Goal: Task Accomplishment & Management: Use online tool/utility

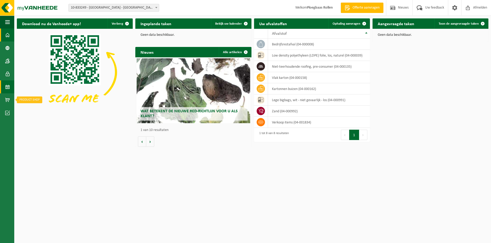
click at [9, 86] on span at bounding box center [7, 86] width 5 height 13
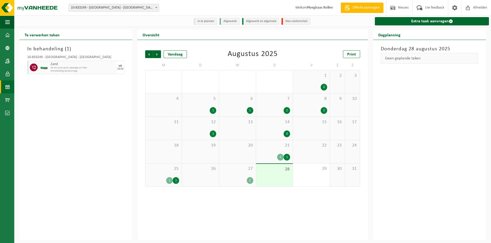
click at [249, 177] on div "2" at bounding box center [250, 180] width 6 height 7
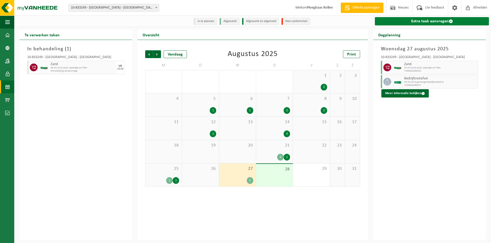
click at [412, 22] on link "Extra taak aanvragen" at bounding box center [432, 21] width 114 height 8
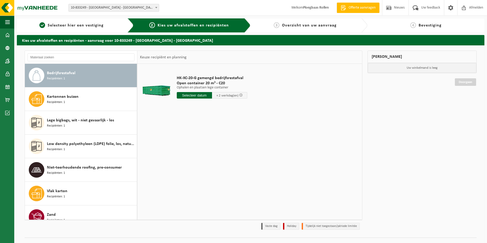
click at [184, 96] on input "text" at bounding box center [194, 95] width 35 height 6
click at [235, 107] on icon at bounding box center [236, 107] width 8 height 8
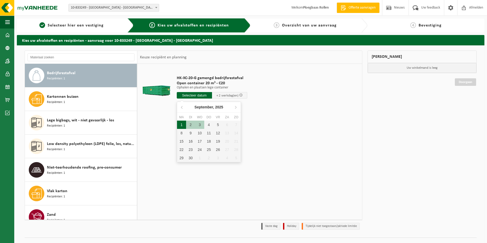
click at [181, 126] on div "1" at bounding box center [181, 125] width 9 height 8
type input "Van 2025-09-01"
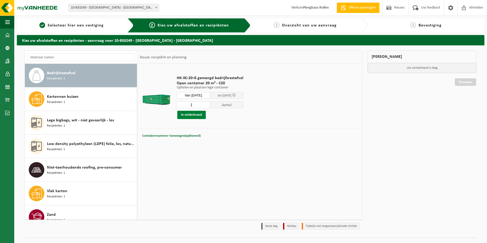
click at [195, 115] on button "In winkelmand" at bounding box center [191, 115] width 29 height 8
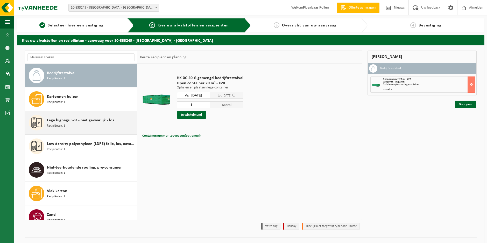
scroll to position [9, 0]
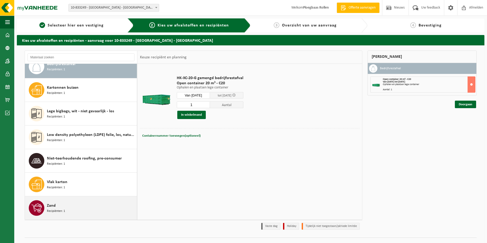
click at [102, 210] on div "Zand Recipiënten: 1" at bounding box center [91, 208] width 89 height 16
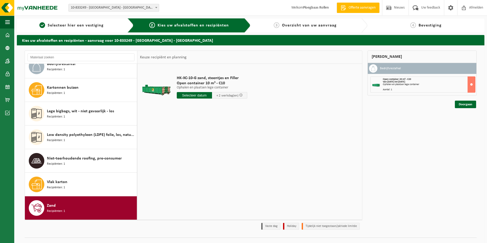
click at [198, 97] on input "text" at bounding box center [194, 95] width 35 height 6
click at [235, 107] on icon at bounding box center [236, 107] width 8 height 8
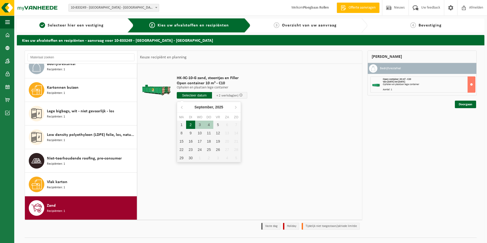
click at [189, 124] on div "2" at bounding box center [190, 125] width 9 height 8
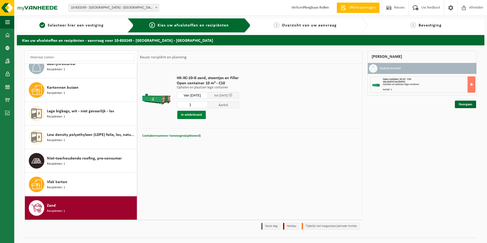
click at [194, 115] on button "In winkelmand" at bounding box center [191, 115] width 29 height 8
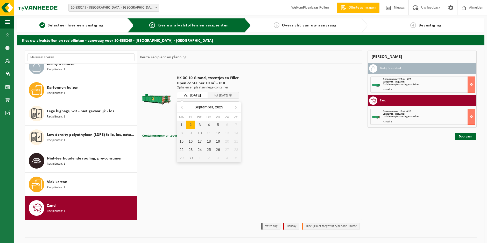
click at [205, 94] on input "Van 2025-09-02" at bounding box center [192, 95] width 31 height 6
click at [202, 124] on div "3" at bounding box center [199, 125] width 9 height 8
type input "Van 2025-09-03"
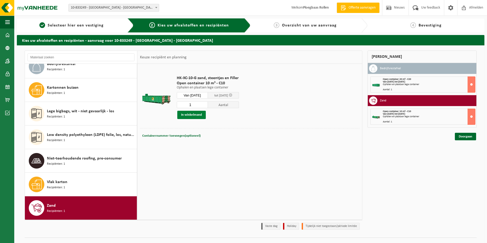
click at [196, 112] on button "In winkelmand" at bounding box center [191, 115] width 29 height 8
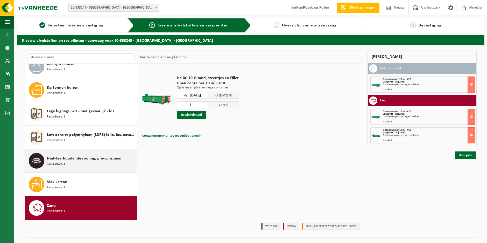
click at [80, 161] on span "Niet-teerhoudende roofing, pre-consumer" at bounding box center [84, 158] width 75 height 6
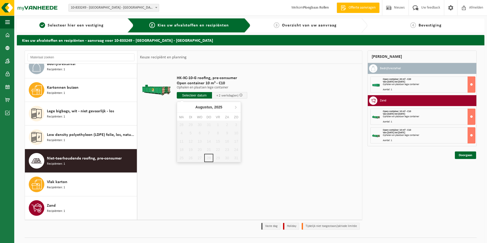
click at [196, 96] on input "text" at bounding box center [194, 95] width 35 height 6
click at [235, 107] on icon at bounding box center [236, 107] width 8 height 8
click at [183, 123] on div "1" at bounding box center [181, 125] width 9 height 8
type input "Van 2025-09-01"
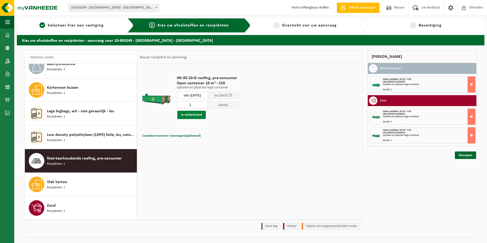
click at [194, 115] on button "In winkelmand" at bounding box center [191, 115] width 29 height 8
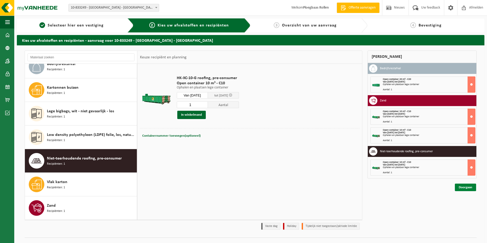
click at [469, 186] on link "Doorgaan" at bounding box center [465, 188] width 21 height 8
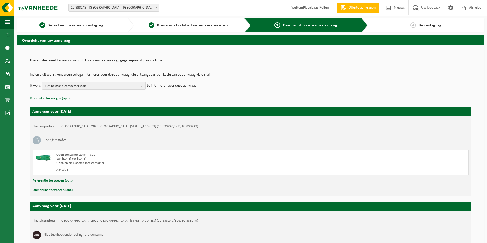
click at [133, 84] on span "Kies bestaand contactpersoon" at bounding box center [92, 86] width 94 height 8
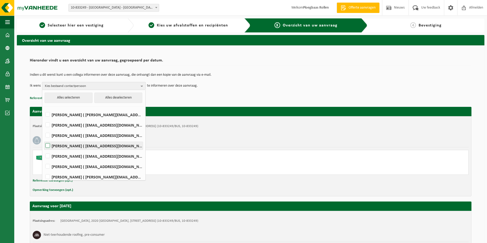
click at [68, 144] on label "Stijn Simons ( stijn.simons@iko.com )" at bounding box center [93, 146] width 99 height 8
click at [44, 139] on input "Stijn Simons ( stijn.simons@iko.com )" at bounding box center [43, 139] width 0 height 0
checkbox input "true"
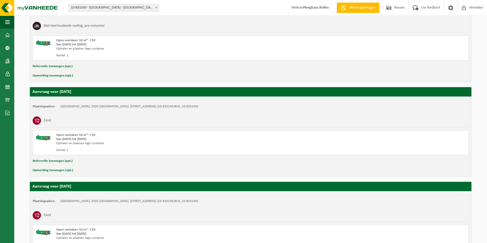
scroll to position [263, 0]
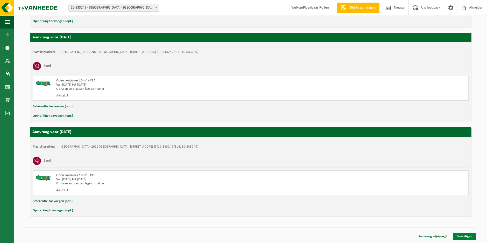
click at [466, 236] on link "Bevestigen" at bounding box center [464, 237] width 23 height 8
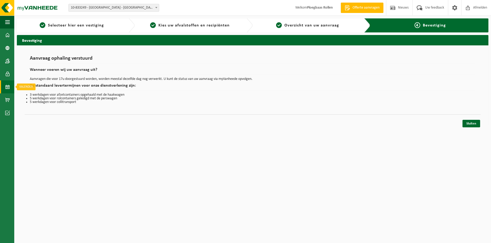
click at [8, 87] on span at bounding box center [7, 86] width 5 height 13
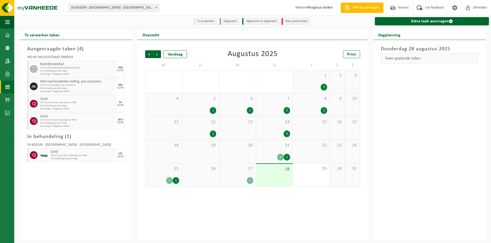
click at [248, 169] on span "27" at bounding box center [238, 169] width 32 height 6
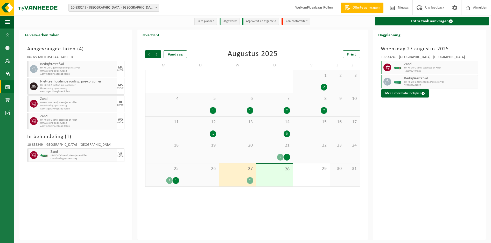
click at [173, 176] on div "25 1 1" at bounding box center [163, 174] width 37 height 23
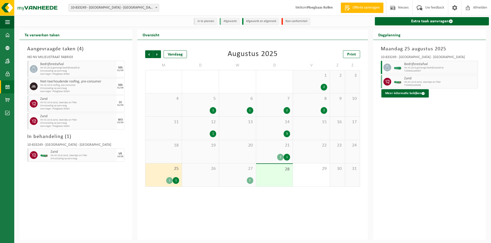
click at [247, 178] on div "2" at bounding box center [238, 180] width 32 height 7
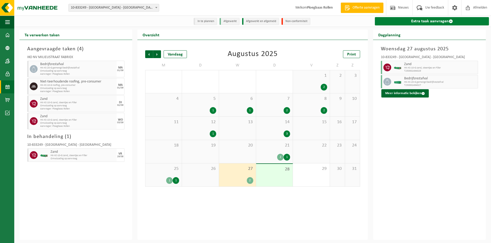
click at [420, 20] on link "Extra taak aanvragen" at bounding box center [432, 21] width 114 height 8
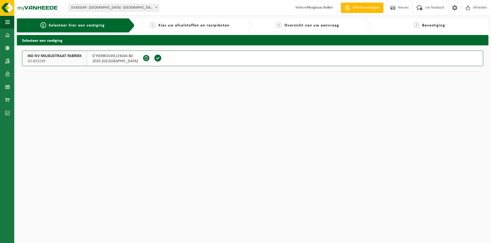
click at [56, 57] on span "IKO NV MILIEUSTRAAT FABRIEK" at bounding box center [54, 55] width 54 height 5
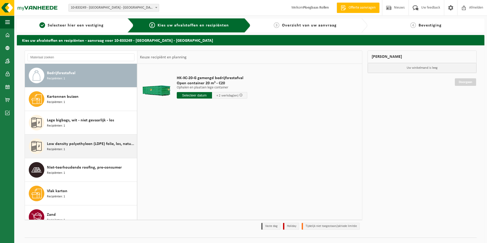
click at [102, 148] on div "Low density polyethyleen (LDPE) folie, los, naturel Recipiënten: 1" at bounding box center [91, 146] width 89 height 16
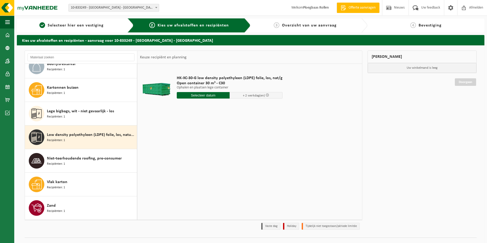
click at [207, 94] on input "text" at bounding box center [203, 95] width 53 height 6
click at [234, 107] on icon at bounding box center [236, 107] width 8 height 8
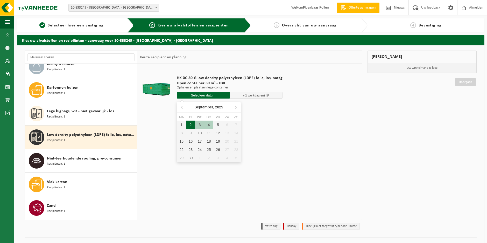
click at [190, 123] on div "2" at bounding box center [190, 125] width 9 height 8
type input "Van 2025-09-02"
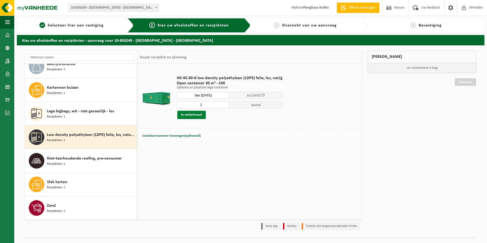
click at [196, 117] on button "In winkelmand" at bounding box center [191, 115] width 29 height 8
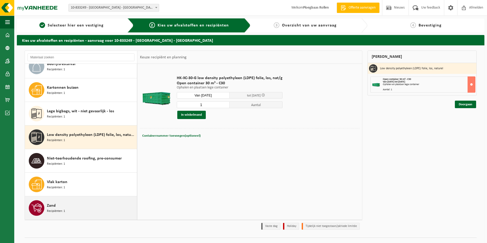
click at [99, 210] on div "Zand Recipiënten: 1" at bounding box center [91, 208] width 89 height 16
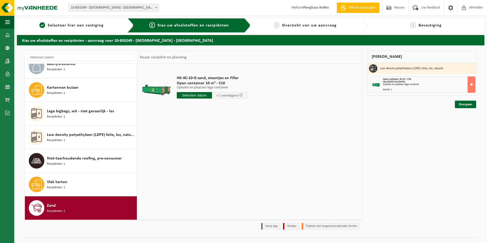
click at [204, 95] on input "text" at bounding box center [194, 95] width 35 height 6
click at [238, 108] on icon at bounding box center [236, 107] width 8 height 8
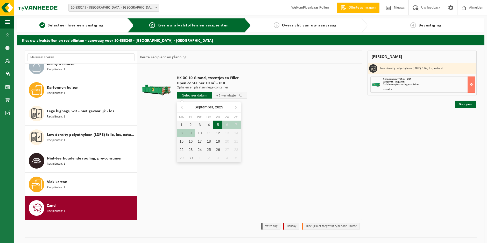
click at [220, 123] on div "5" at bounding box center [217, 125] width 9 height 8
type input "Van 2025-09-05"
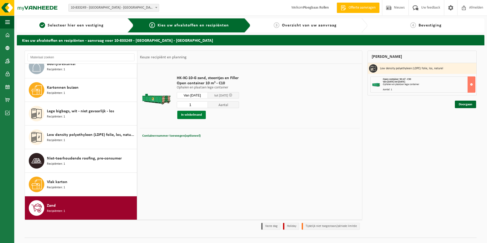
click at [192, 113] on button "In winkelmand" at bounding box center [191, 115] width 29 height 8
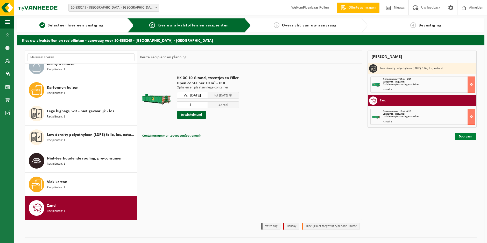
click at [463, 136] on link "Doorgaan" at bounding box center [465, 137] width 21 height 8
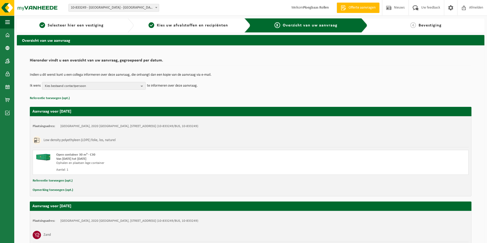
scroll to position [74, 0]
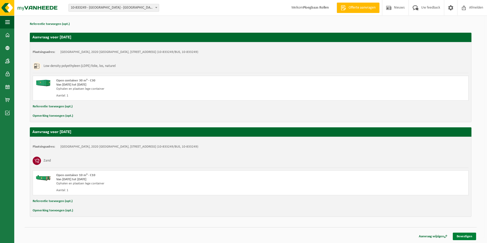
click at [460, 237] on link "Bevestigen" at bounding box center [464, 237] width 23 height 8
